Goal: Task Accomplishment & Management: Use online tool/utility

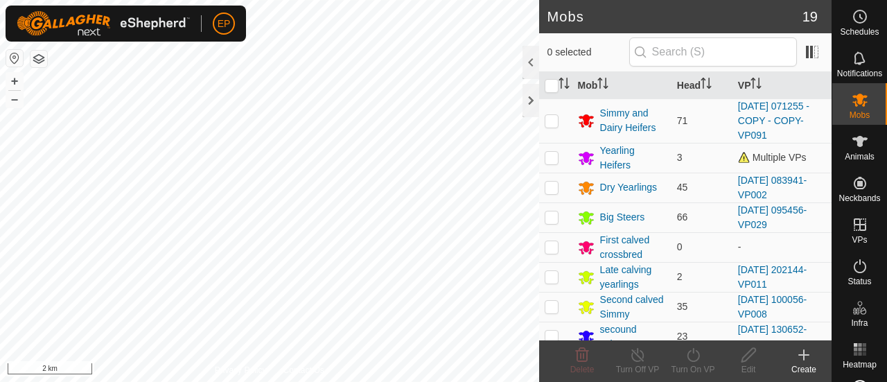
click at [46, 57] on button "button" at bounding box center [38, 59] width 17 height 17
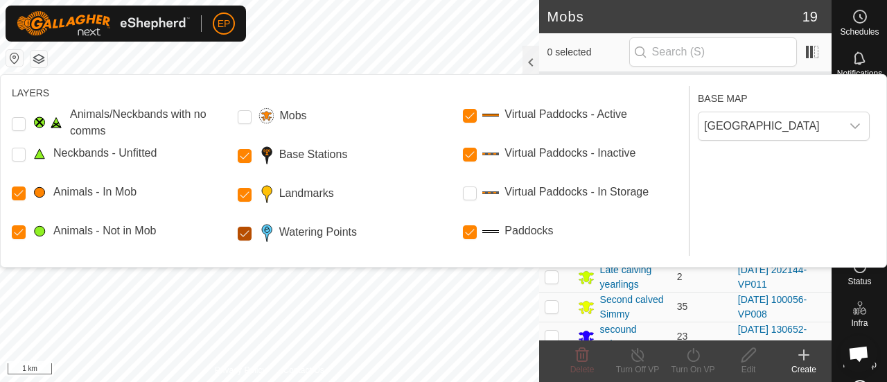
click at [247, 232] on Points "Watering Points" at bounding box center [245, 233] width 14 height 14
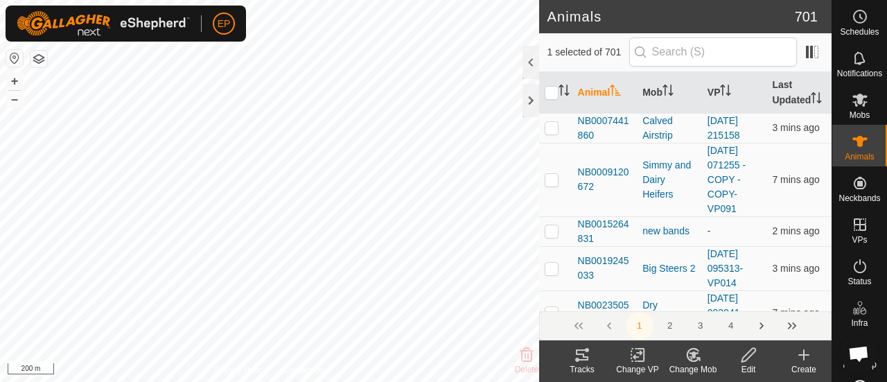
click at [580, 360] on icon at bounding box center [582, 354] width 12 height 11
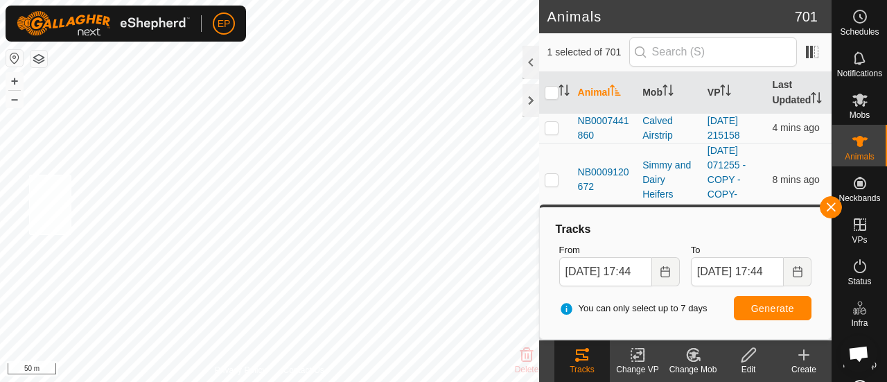
checkbox input "true"
click at [693, 358] on icon at bounding box center [693, 354] width 10 height 7
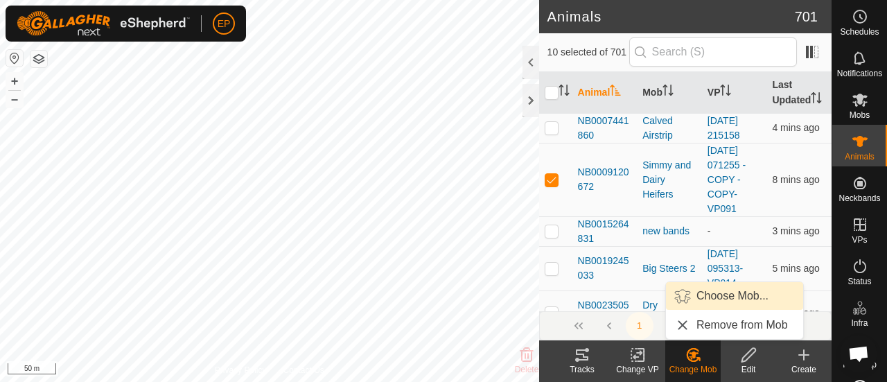
click at [714, 302] on link "Choose Mob..." at bounding box center [734, 296] width 137 height 28
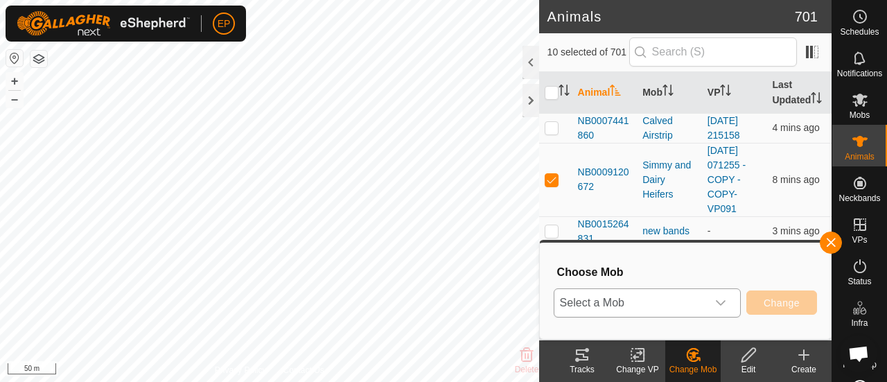
click at [664, 296] on span "Select a Mob" at bounding box center [630, 303] width 152 height 28
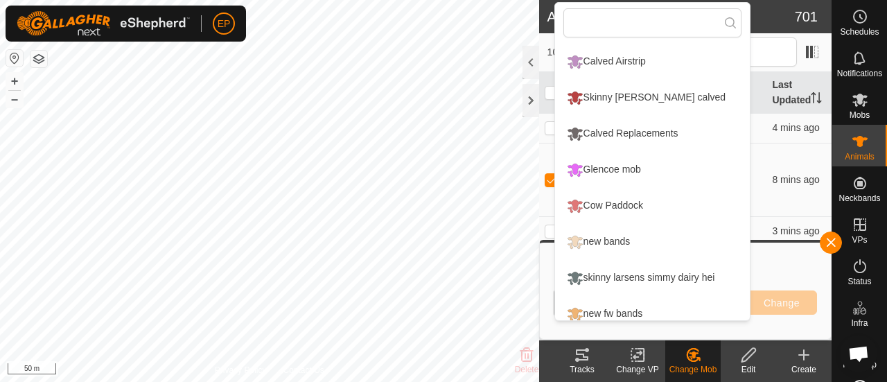
scroll to position [406, 0]
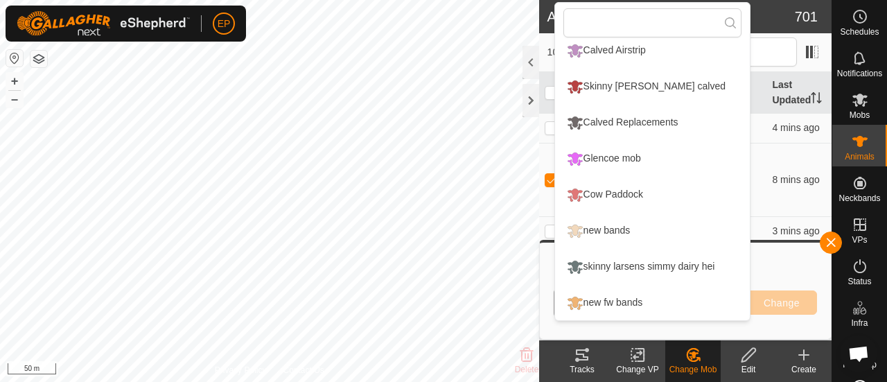
click at [619, 259] on li "skinny larsens simmy dairy hei" at bounding box center [652, 266] width 195 height 35
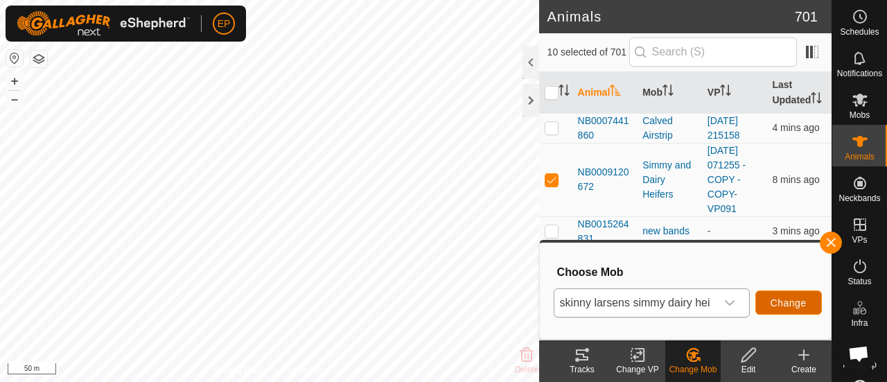
click at [785, 305] on span "Change" at bounding box center [788, 302] width 36 height 11
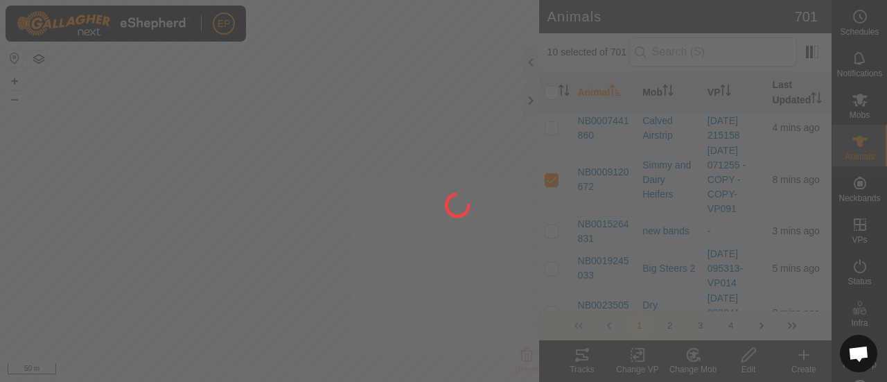
checkbox input "false"
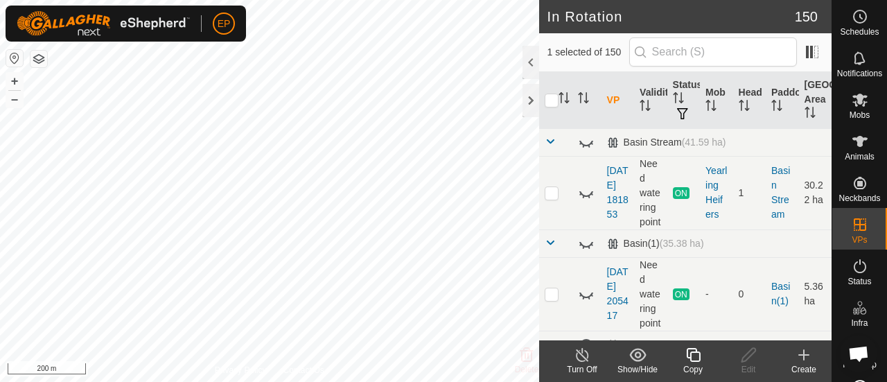
checkbox input "false"
checkbox input "true"
click at [693, 358] on icon at bounding box center [692, 354] width 17 height 17
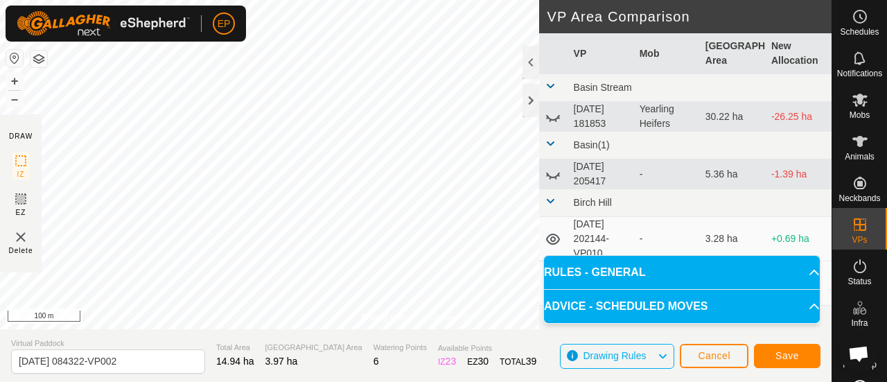
click at [211, 39] on div "EP Schedules Notifications Mobs Animals Neckbands VPs Status Infra Heatmap Help…" at bounding box center [443, 191] width 887 height 382
click at [786, 353] on span "Save" at bounding box center [787, 355] width 24 height 11
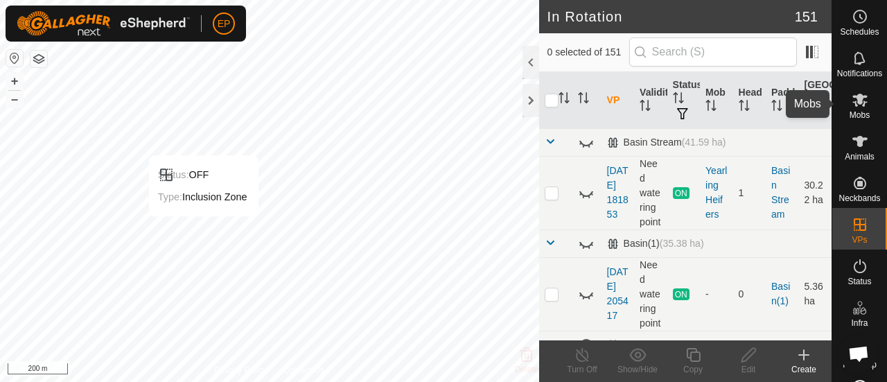
click at [853, 103] on icon at bounding box center [859, 100] width 15 height 13
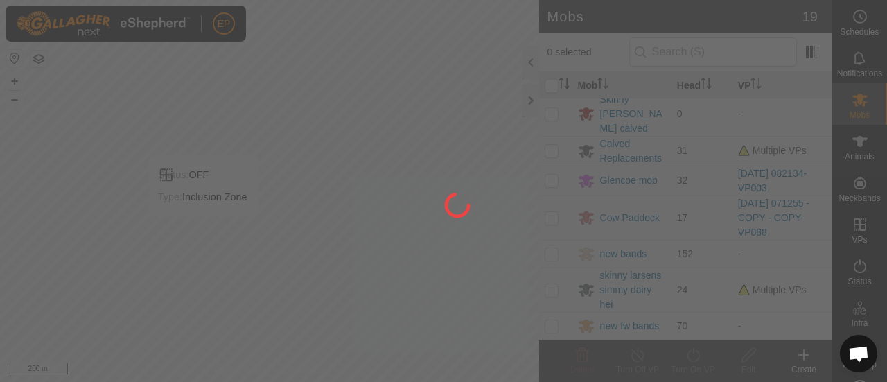
scroll to position [417, 0]
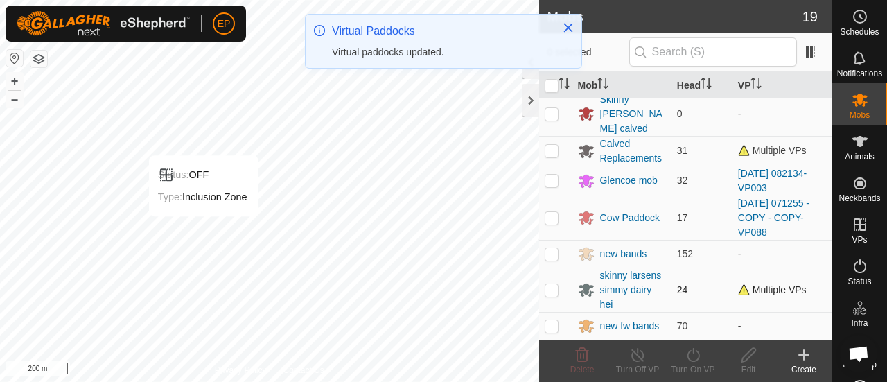
click at [549, 284] on p-checkbox at bounding box center [551, 289] width 14 height 11
checkbox input "true"
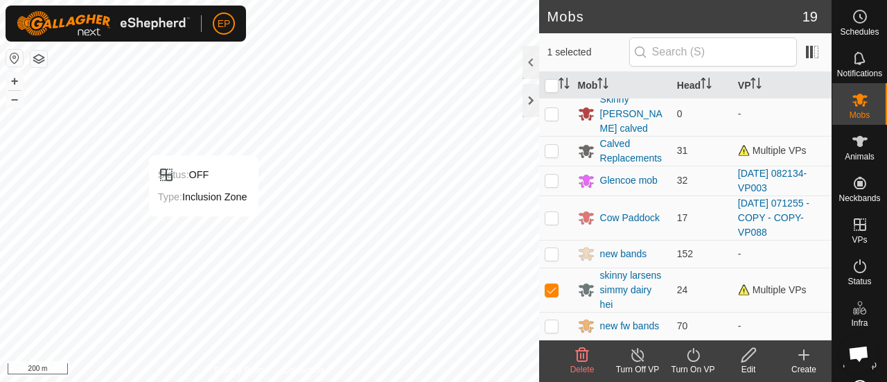
click at [695, 357] on icon at bounding box center [692, 354] width 17 height 17
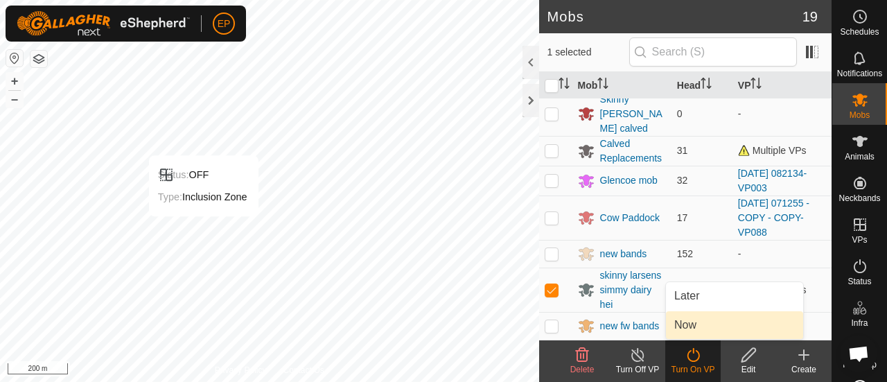
click at [690, 329] on link "Now" at bounding box center [734, 325] width 137 height 28
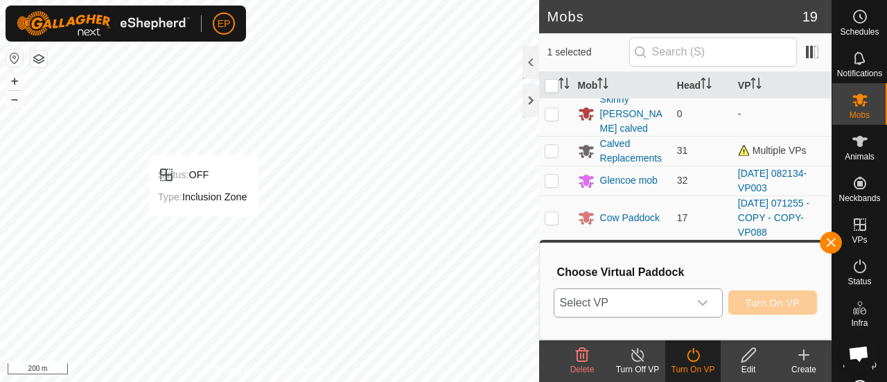
click at [664, 299] on span "Select VP" at bounding box center [621, 303] width 134 height 28
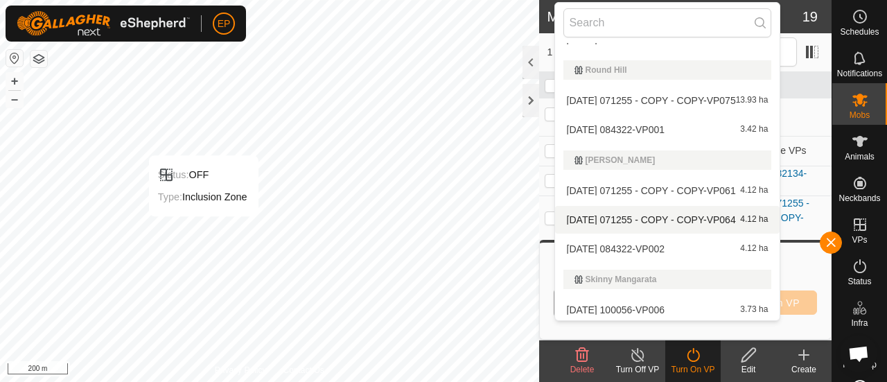
scroll to position [4764, 0]
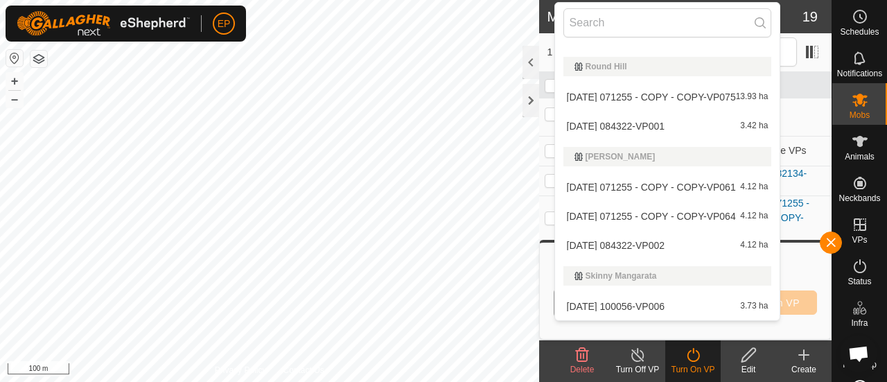
click at [679, 240] on li "[DATE] 084322-VP002 4.12 ha" at bounding box center [667, 245] width 225 height 28
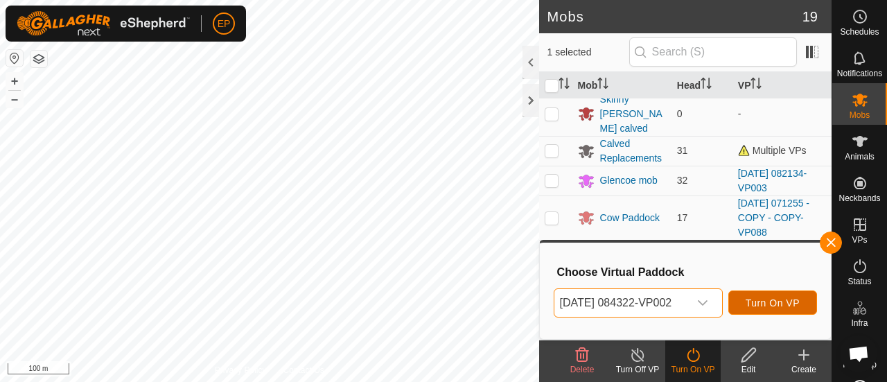
click at [769, 308] on span "Turn On VP" at bounding box center [772, 302] width 54 height 11
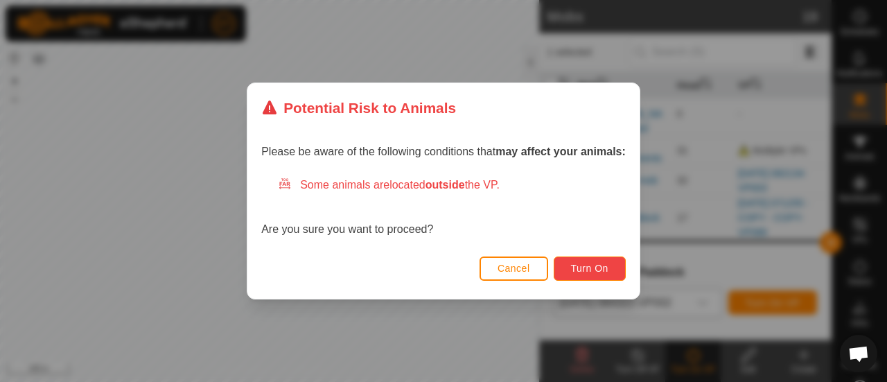
click at [601, 268] on span "Turn On" at bounding box center [589, 268] width 37 height 11
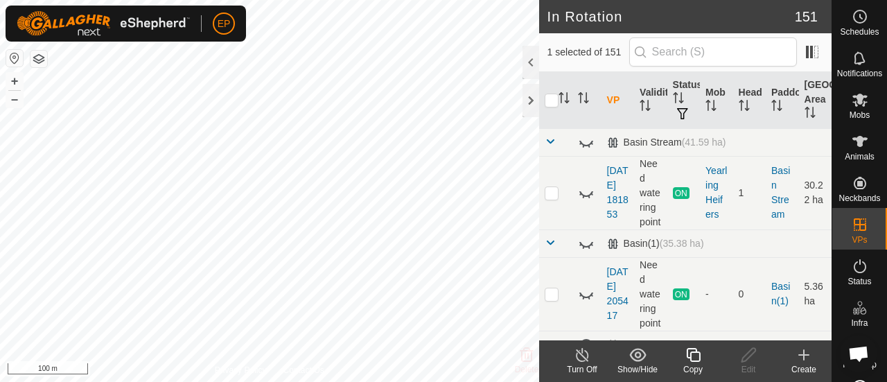
click at [694, 355] on icon at bounding box center [692, 354] width 17 height 17
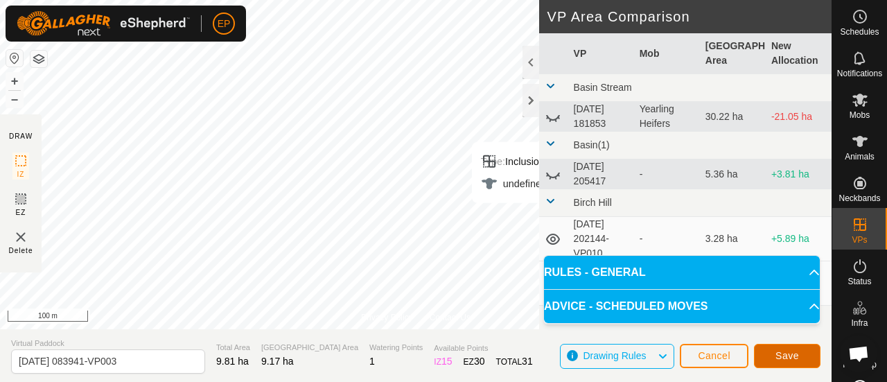
click at [784, 354] on span "Save" at bounding box center [787, 355] width 24 height 11
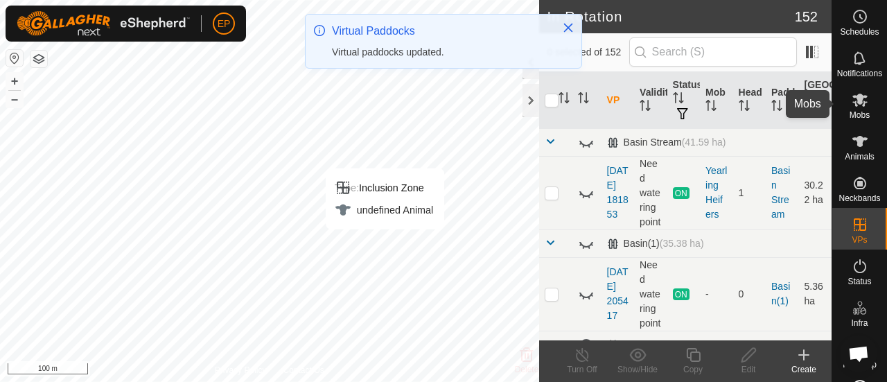
click at [855, 106] on icon at bounding box center [859, 99] width 17 height 17
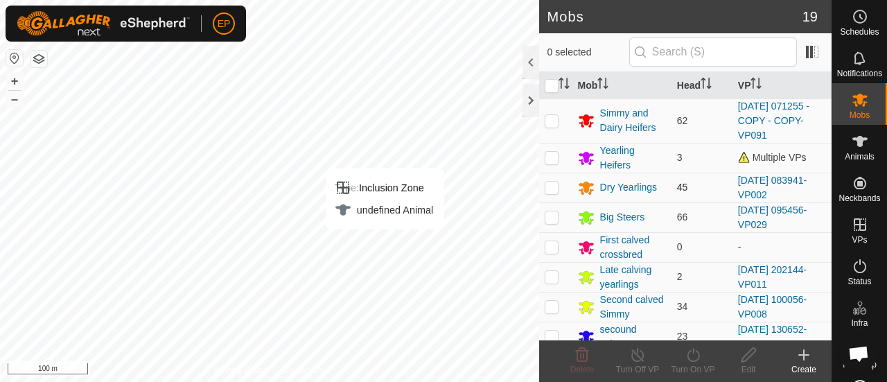
click at [549, 188] on p-checkbox at bounding box center [551, 186] width 14 height 11
checkbox input "true"
click at [691, 361] on icon at bounding box center [692, 355] width 12 height 14
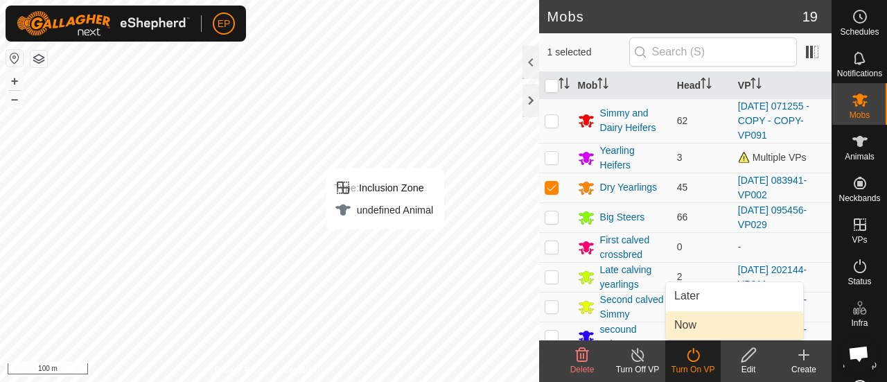
click at [688, 329] on link "Now" at bounding box center [734, 325] width 137 height 28
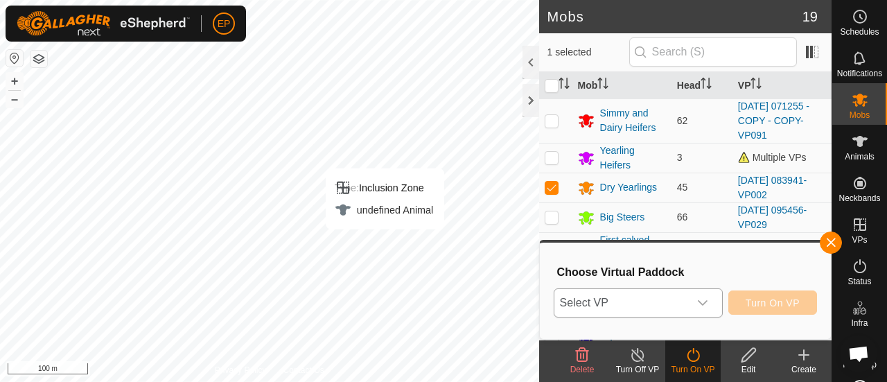
click at [675, 305] on span "Select VP" at bounding box center [621, 303] width 134 height 28
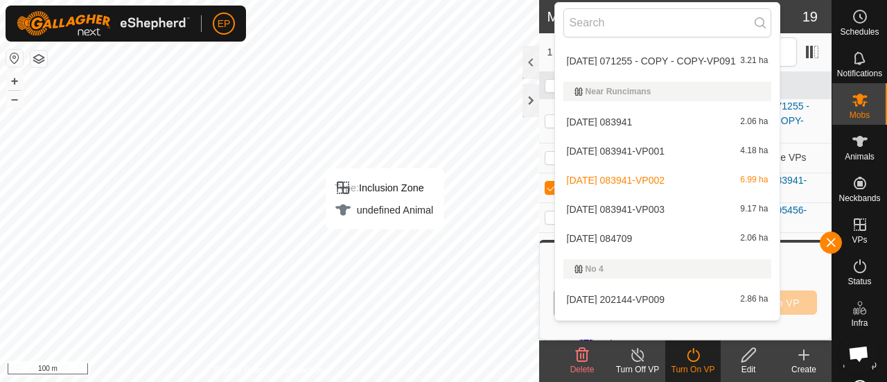
scroll to position [3679, 0]
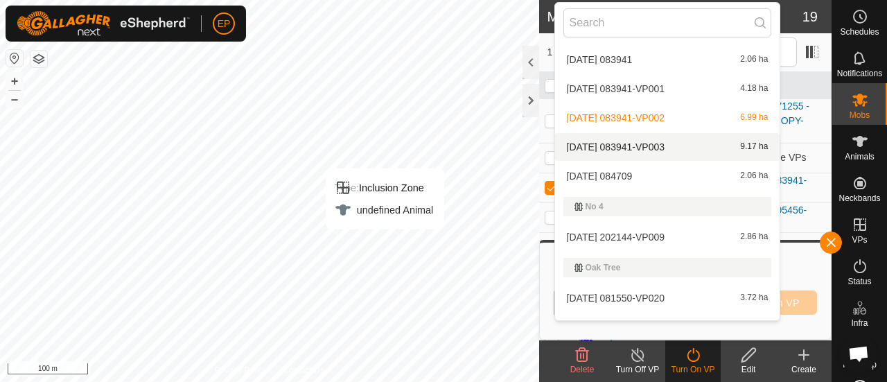
click at [623, 145] on li "[DATE] 083941-VP003 9.17 ha" at bounding box center [667, 147] width 225 height 28
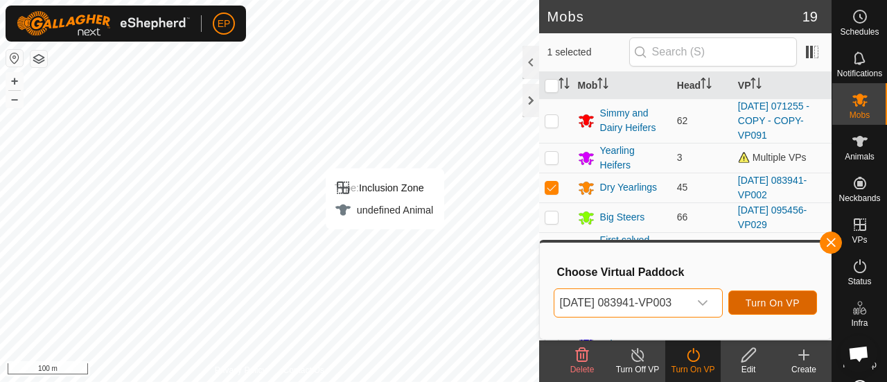
click at [769, 299] on span "Turn On VP" at bounding box center [772, 302] width 54 height 11
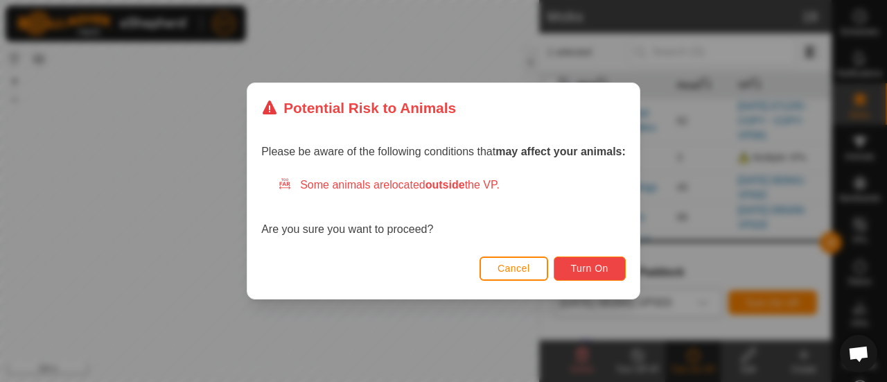
click at [593, 265] on span "Turn On" at bounding box center [589, 268] width 37 height 11
